Goal: Navigation & Orientation: Find specific page/section

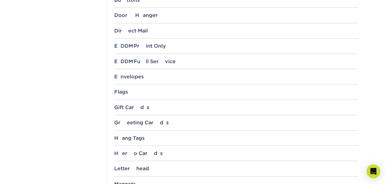
scroll to position [430, 0]
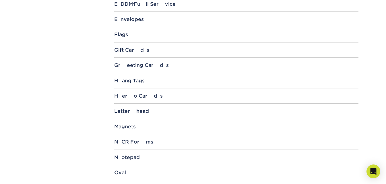
click at [306, 55] on div "Gift Cards 4.25 x 11 5.5 x 8.5 6 x 6 6 x 9 6 x 12 7 x 10 8.5 x 11" at bounding box center [236, 52] width 244 height 11
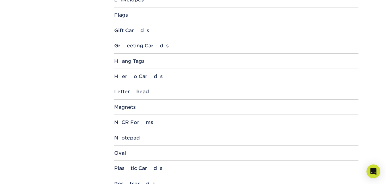
scroll to position [459, 0]
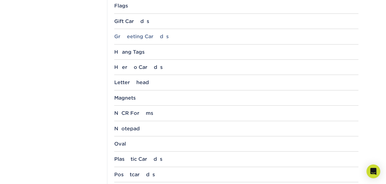
click at [137, 36] on div "Greeting Cards" at bounding box center [236, 37] width 244 height 6
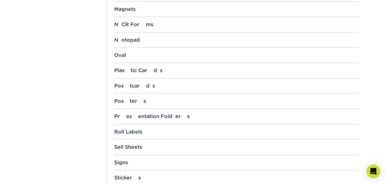
scroll to position [602, 0]
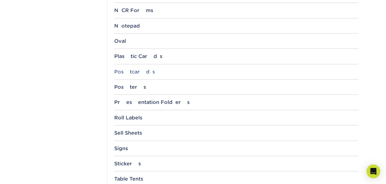
click at [134, 72] on div "Postcards" at bounding box center [236, 72] width 244 height 6
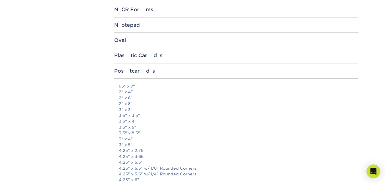
scroll to position [545, 0]
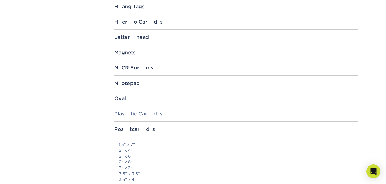
click at [132, 115] on div "Plastic Cards" at bounding box center [236, 114] width 244 height 6
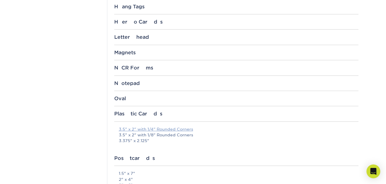
click at [184, 130] on link "3.5" x 2" with 1/4" Rounded Corners" at bounding box center [156, 129] width 74 height 5
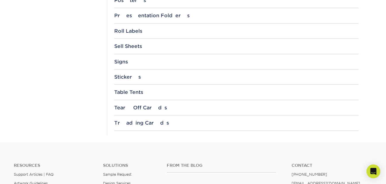
scroll to position [1061, 0]
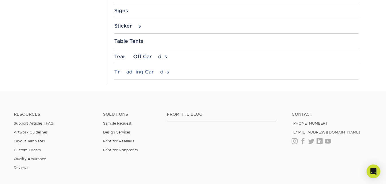
click at [144, 72] on div "Trading Cards" at bounding box center [236, 72] width 244 height 6
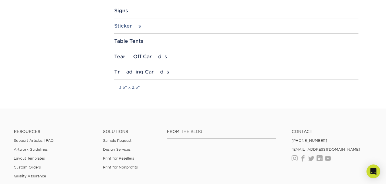
click at [128, 28] on div "Stickers" at bounding box center [236, 26] width 244 height 6
